Goal: Navigation & Orientation: Find specific page/section

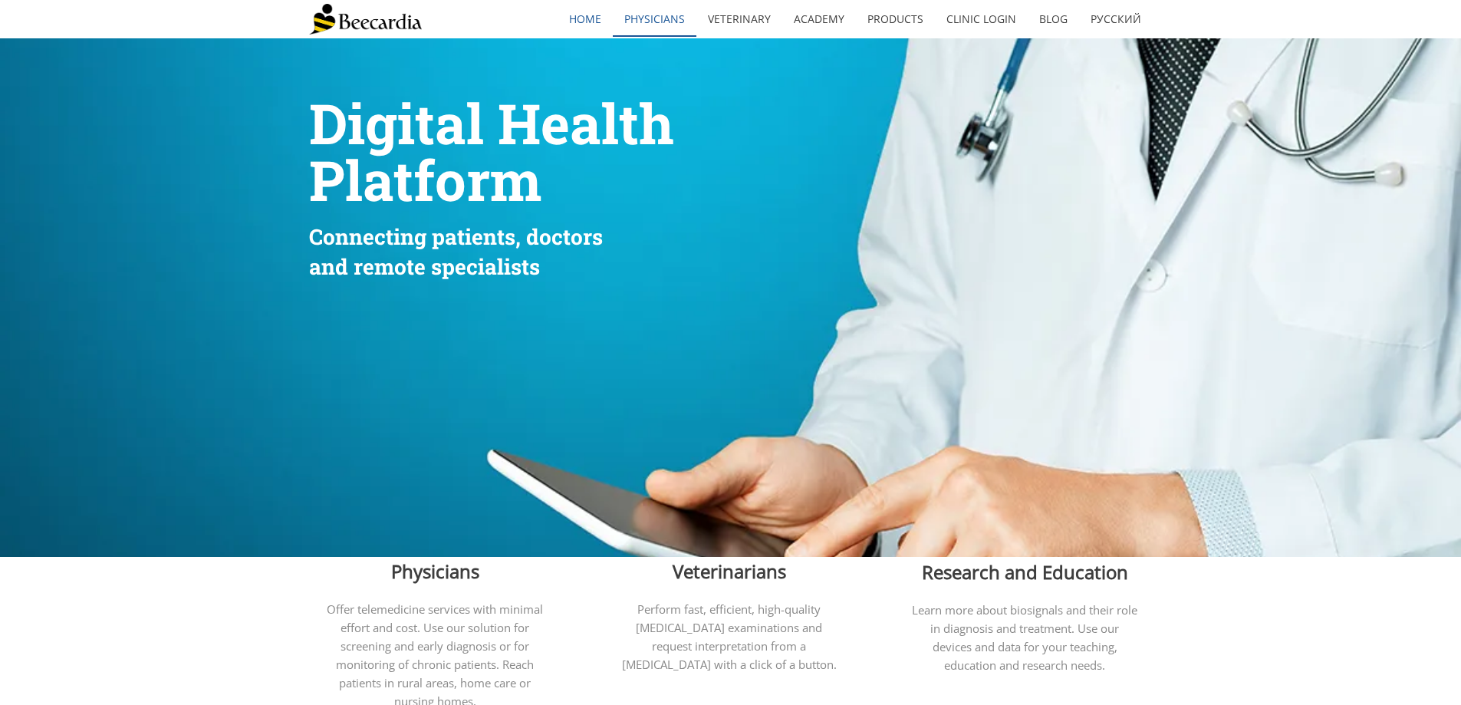
click at [683, 13] on link "Physicians" at bounding box center [655, 19] width 84 height 35
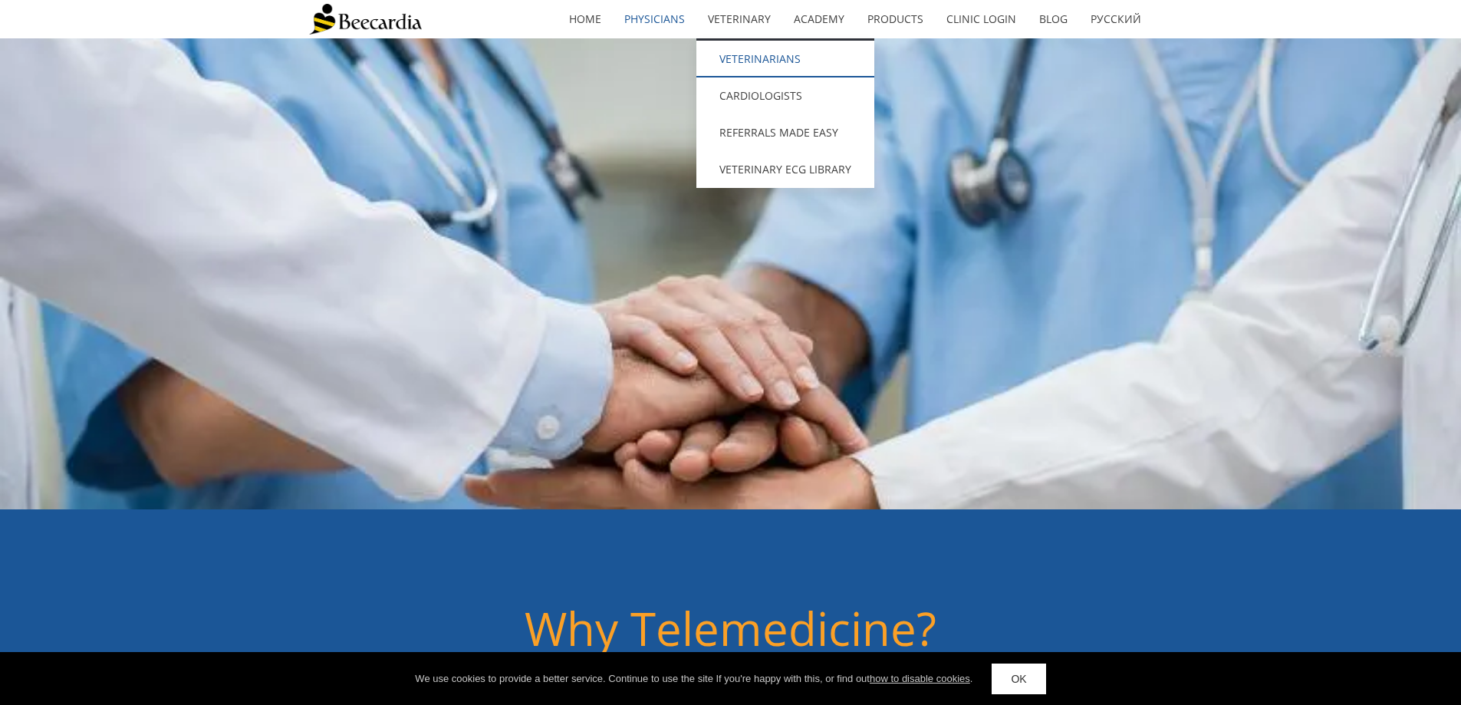
click at [768, 62] on link "Veterinarians" at bounding box center [786, 59] width 178 height 37
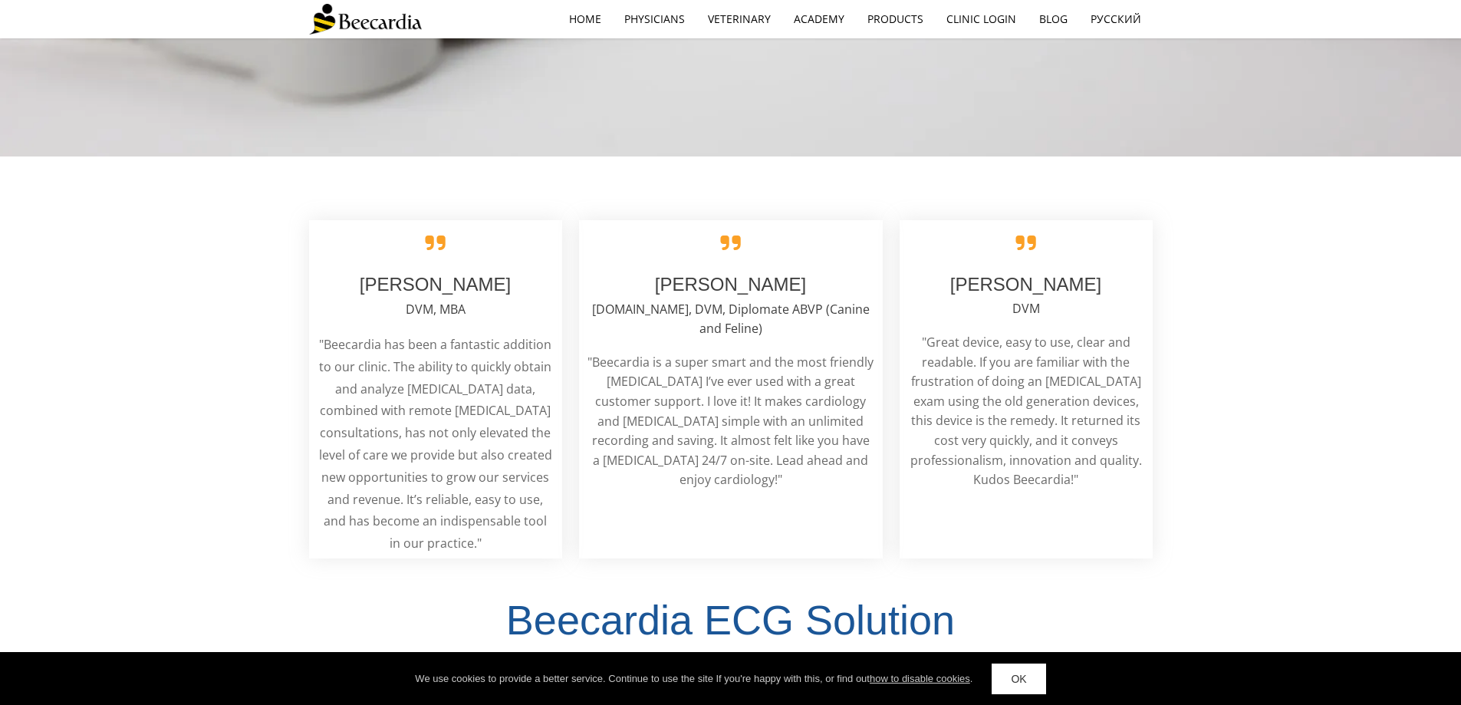
scroll to position [3299, 0]
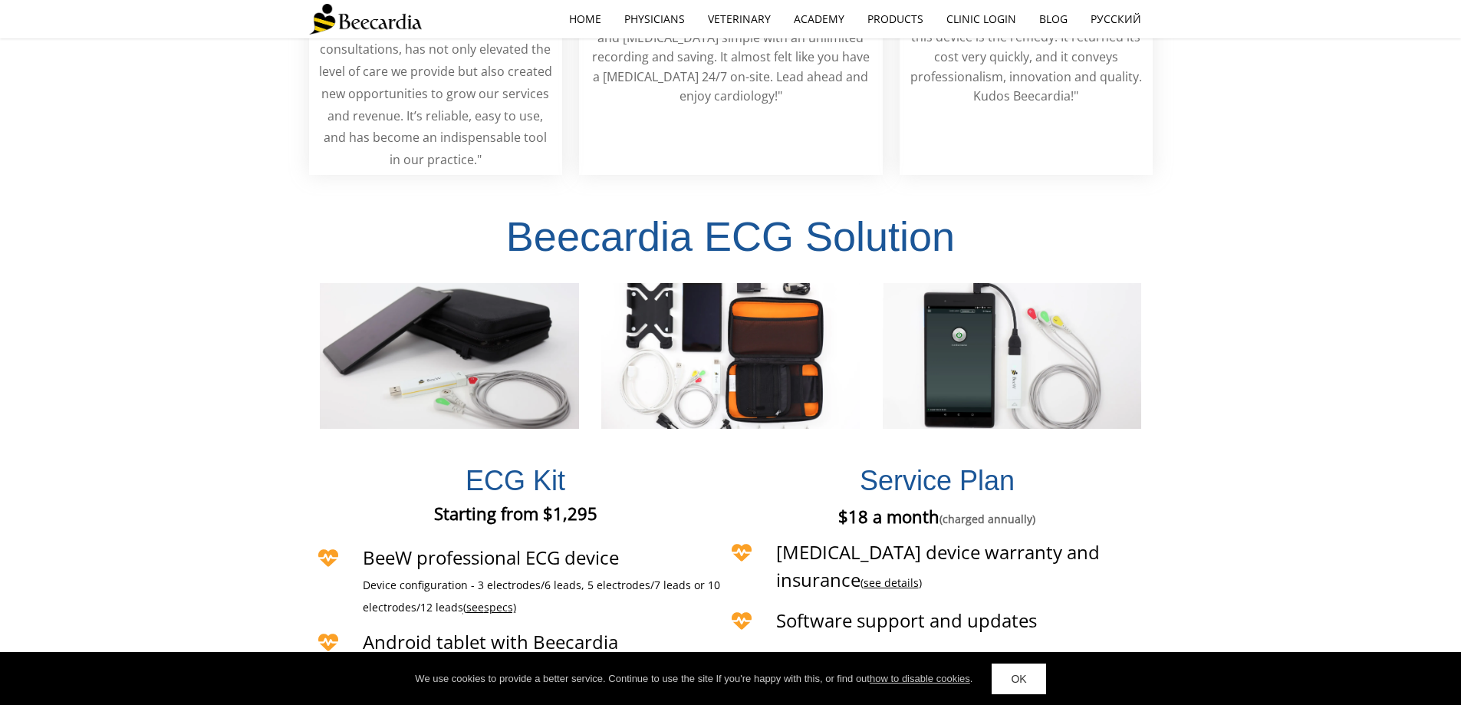
click at [1029, 677] on link "OK" at bounding box center [1019, 679] width 54 height 31
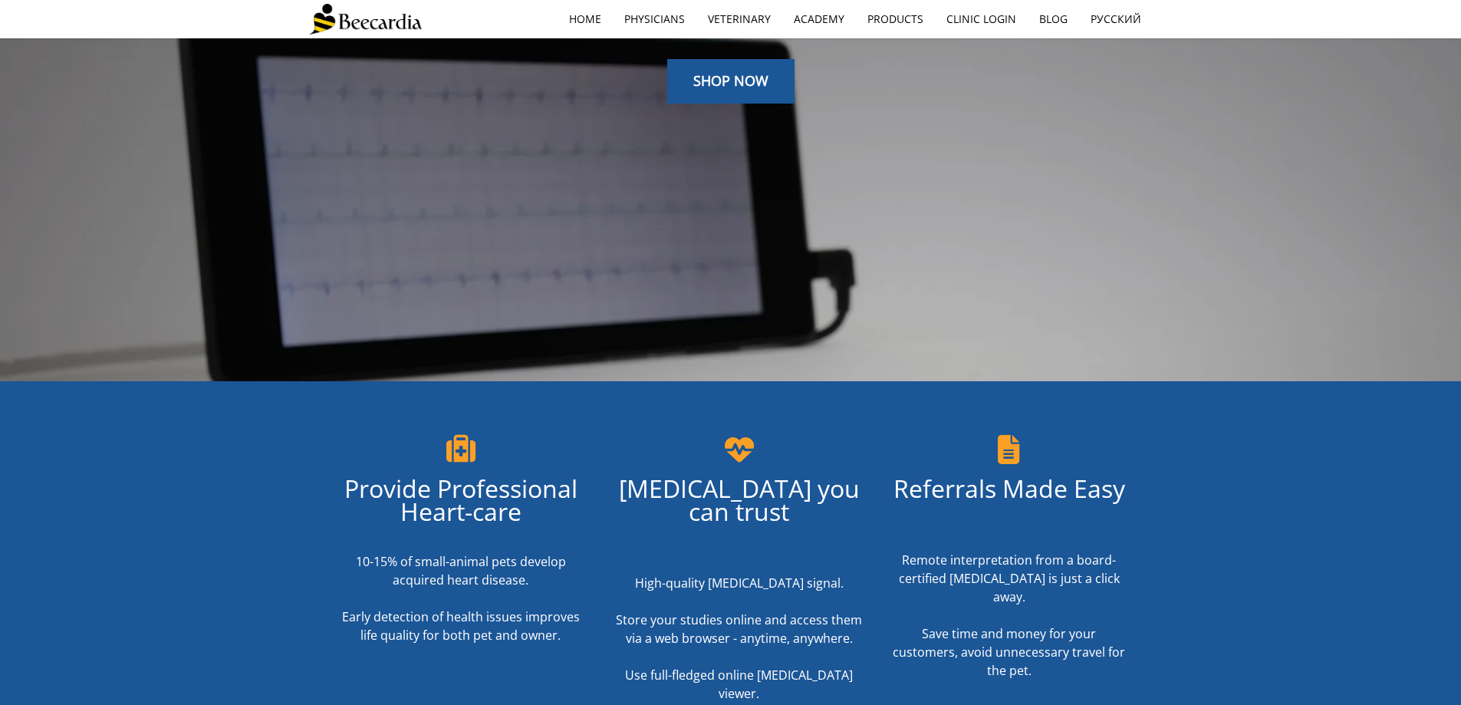
scroll to position [0, 0]
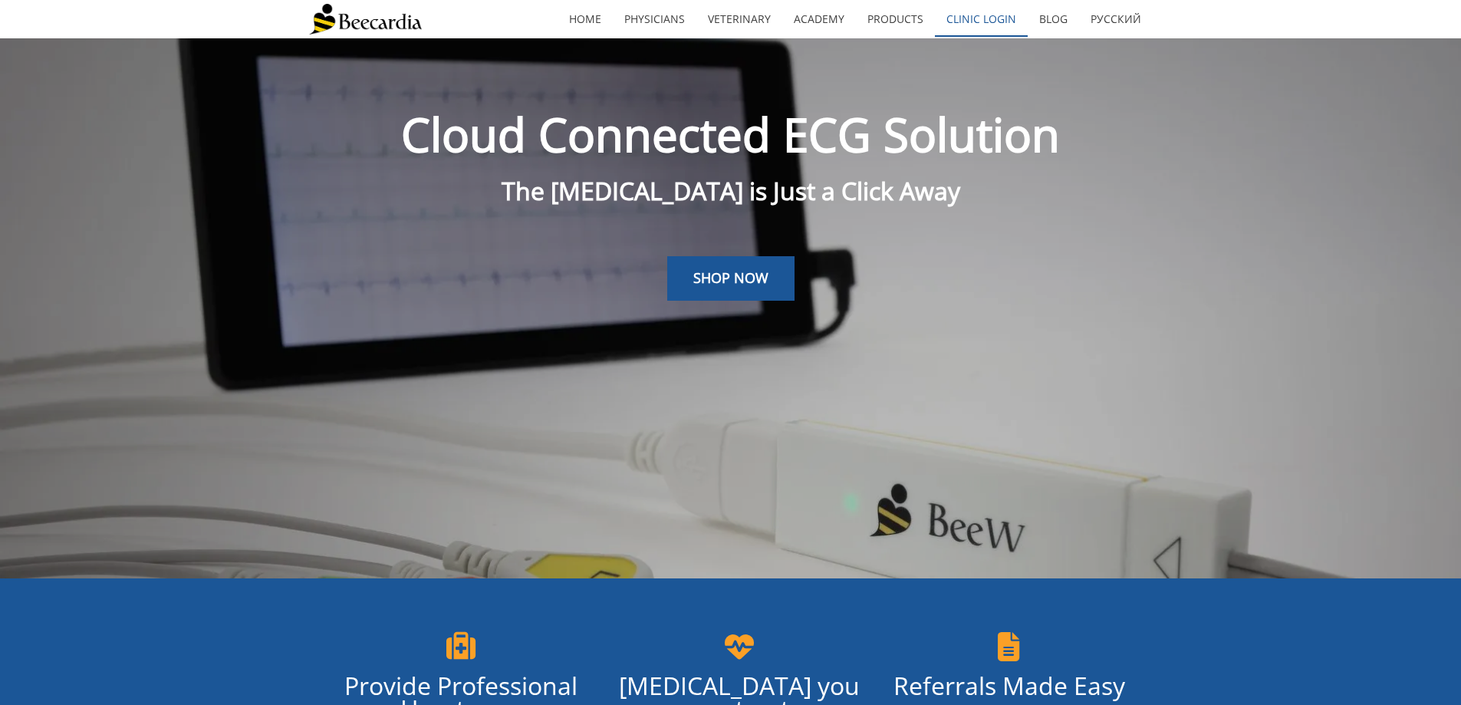
drag, startPoint x: 1014, startPoint y: 21, endPoint x: 1026, endPoint y: 12, distance: 14.7
click at [1016, 18] on link "Clinic Login" at bounding box center [981, 19] width 93 height 35
